Goal: Check status: Check status

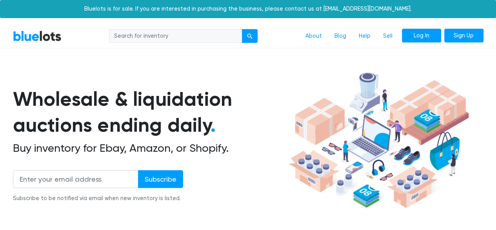
click at [424, 40] on link "Log In" at bounding box center [421, 36] width 39 height 14
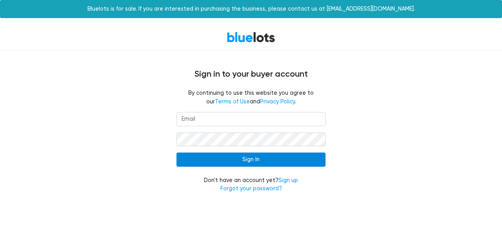
type input "usinreno@yahoo.com"
click at [190, 152] on input "Sign In" at bounding box center [251, 159] width 149 height 14
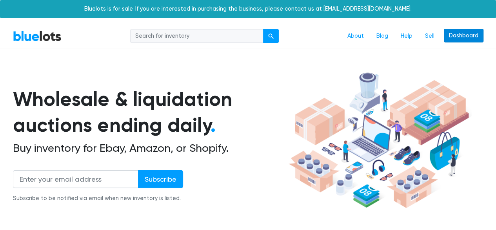
click at [476, 39] on link "Dashboard" at bounding box center [464, 36] width 40 height 14
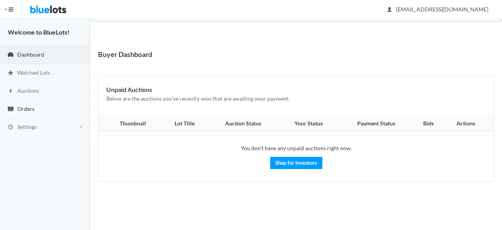
click at [24, 110] on span "Orders" at bounding box center [25, 108] width 17 height 7
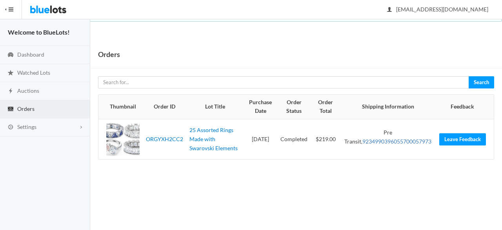
click at [390, 139] on link "9234990396055700057973" at bounding box center [397, 141] width 69 height 7
